Goal: Task Accomplishment & Management: Use online tool/utility

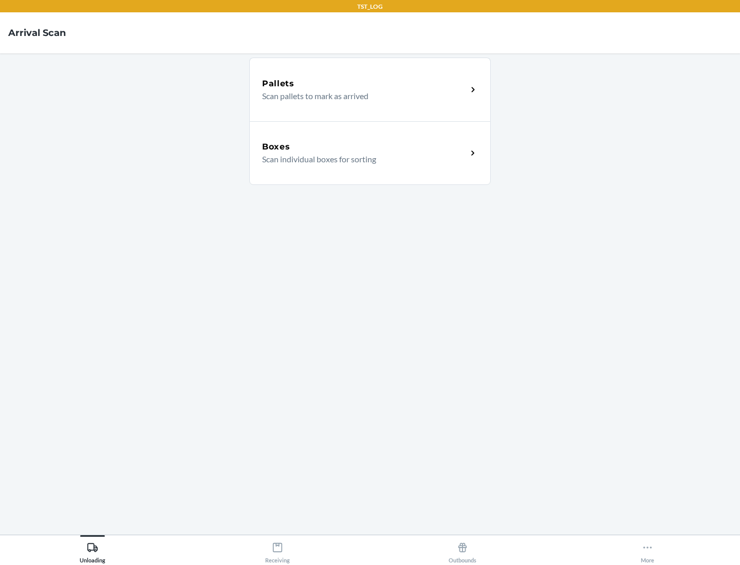
click at [364, 147] on div "Boxes" at bounding box center [364, 147] width 205 height 12
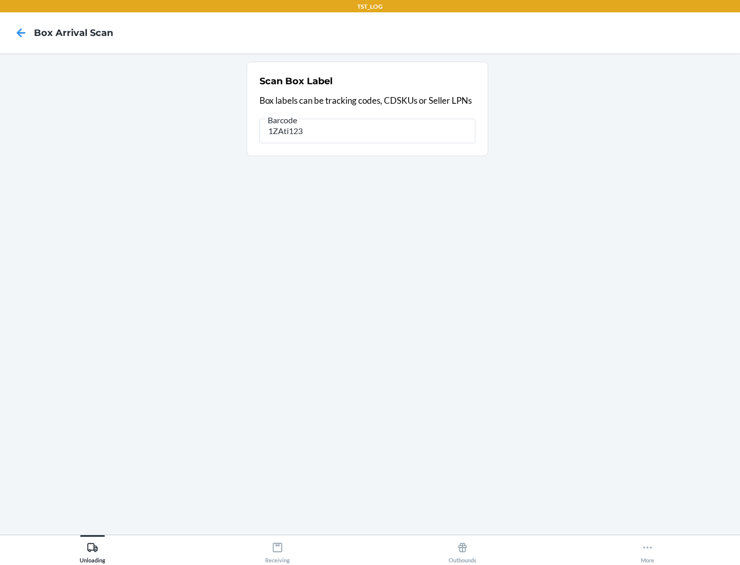
type input "1ZAti123"
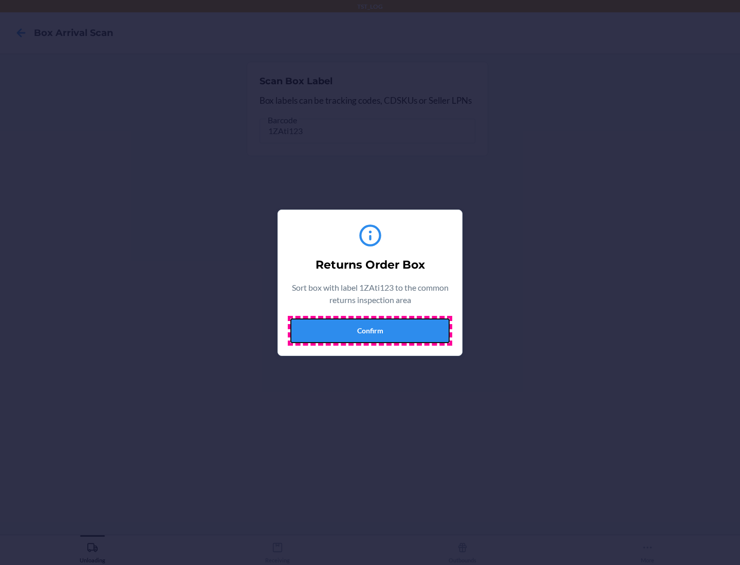
click at [370, 330] on button "Confirm" at bounding box center [369, 330] width 159 height 25
